Goal: Navigation & Orientation: Find specific page/section

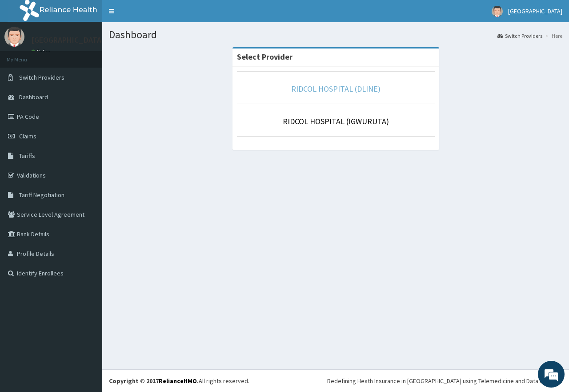
click at [308, 85] on link "RIDCOL HOSPITAL (DLINE)" at bounding box center [335, 89] width 89 height 10
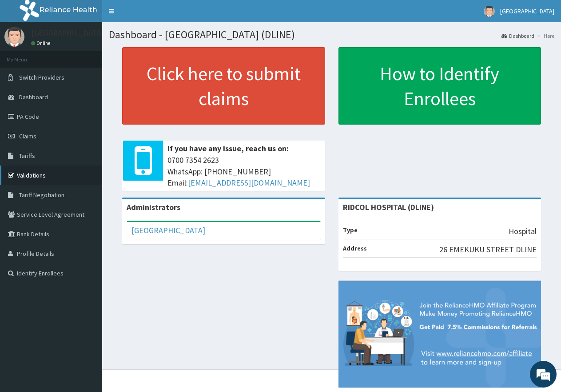
click at [40, 178] on link "Validations" at bounding box center [51, 175] width 102 height 20
